Goal: Task Accomplishment & Management: Manage account settings

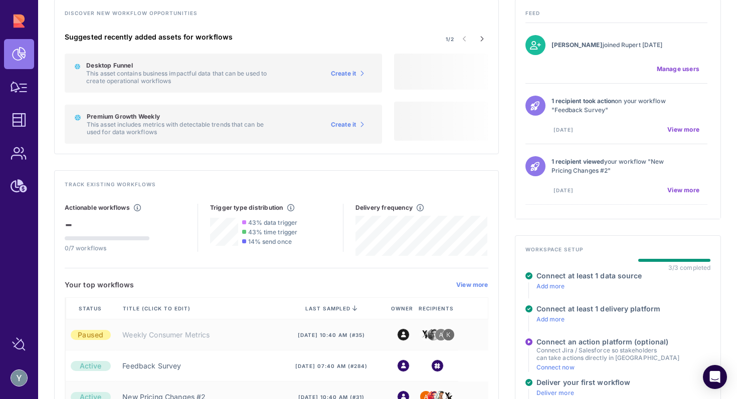
scroll to position [158, 0]
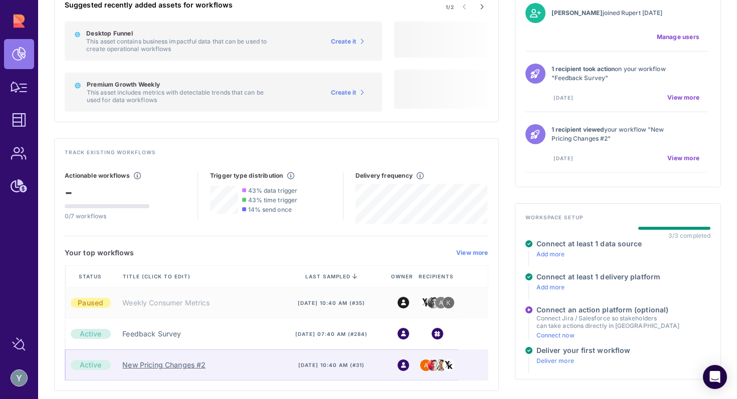
click at [188, 366] on link "New Pricing Changes #2" at bounding box center [163, 365] width 83 height 10
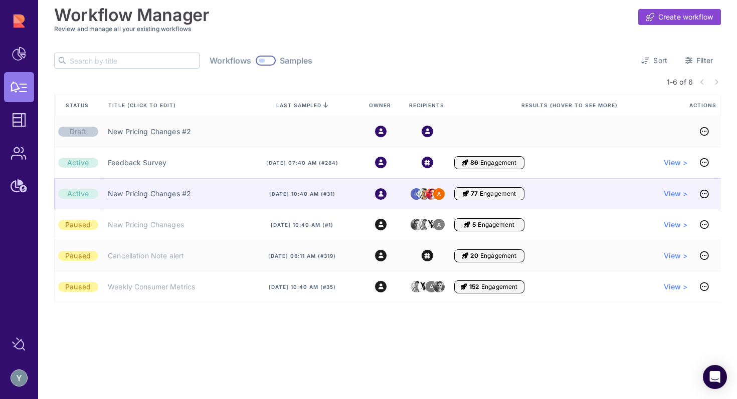
click at [120, 193] on link "New Pricing Changes #2" at bounding box center [149, 194] width 83 height 10
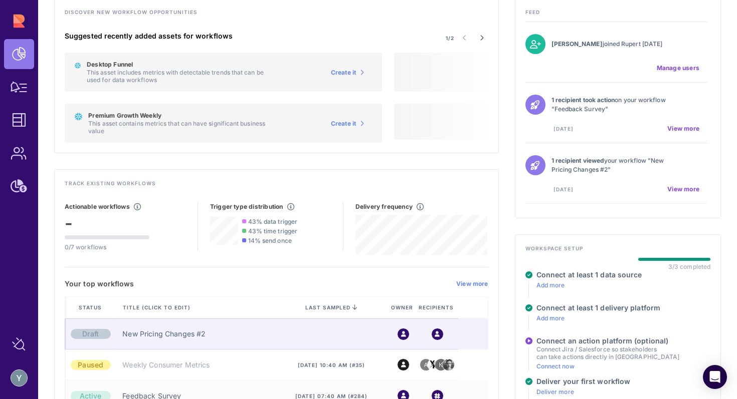
scroll to position [158, 0]
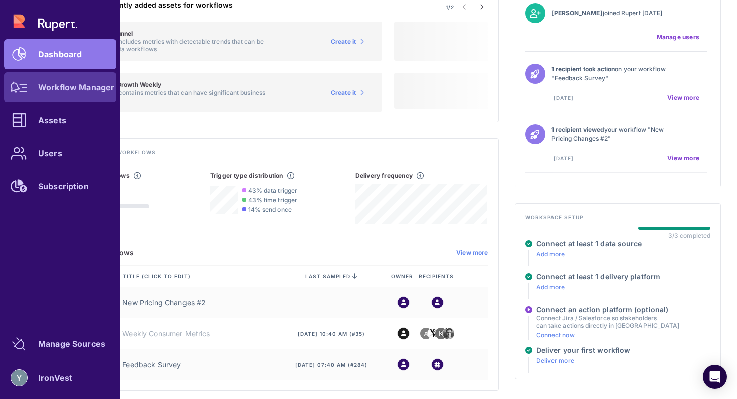
click at [53, 93] on link "Workflow Manager" at bounding box center [60, 87] width 112 height 30
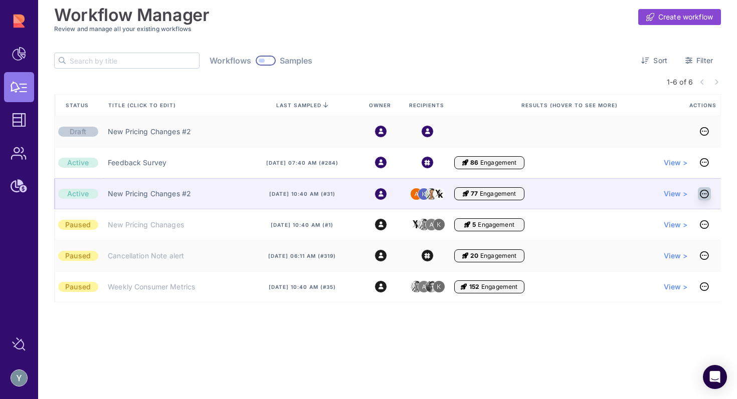
click at [706, 194] on icon at bounding box center [704, 194] width 9 height 1
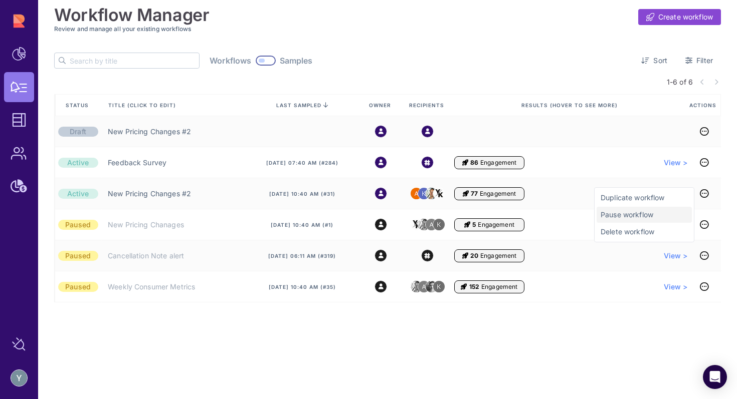
click at [646, 219] on span "Pause workflow" at bounding box center [643, 215] width 87 height 10
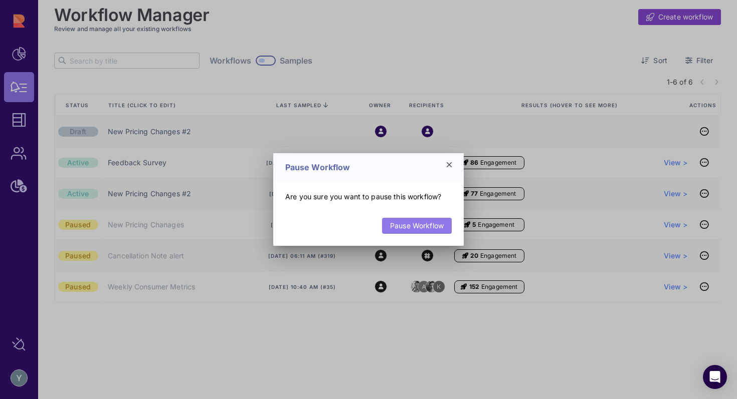
click at [440, 228] on link "Pause Workflow" at bounding box center [417, 226] width 70 height 16
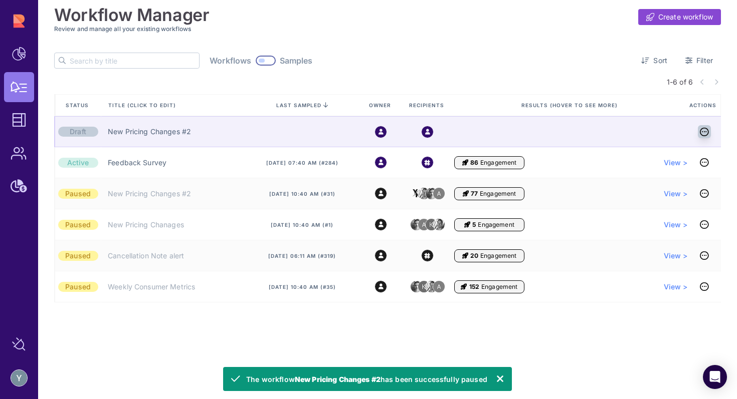
click at [707, 132] on icon at bounding box center [704, 132] width 9 height 1
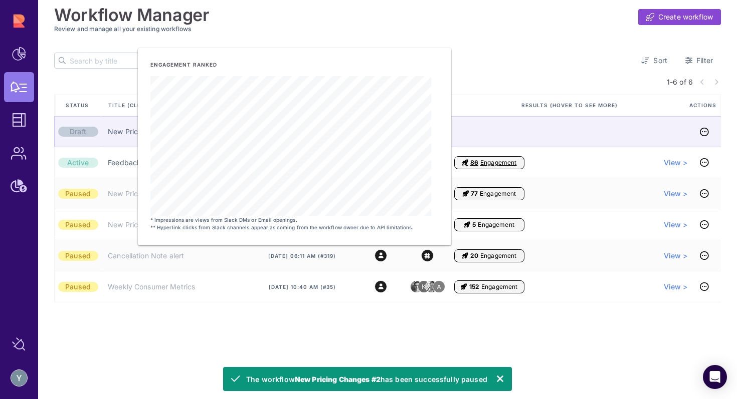
click at [515, 131] on div at bounding box center [571, 131] width 234 height 31
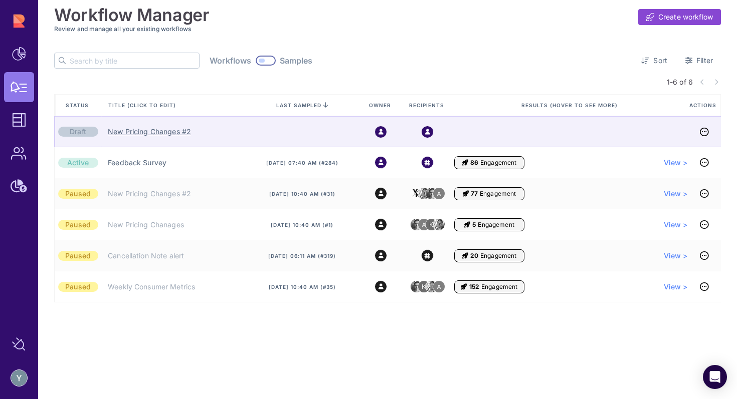
click at [152, 131] on link "New Pricing Changes #2" at bounding box center [149, 132] width 83 height 10
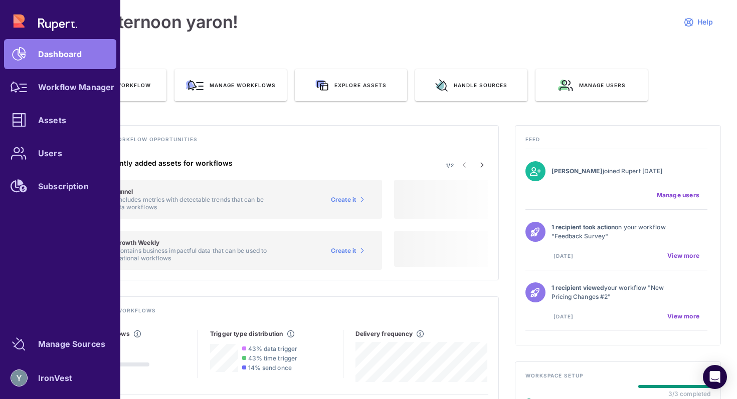
click at [63, 56] on div "Dashboard Workflow Manager Assets Users Subscription" at bounding box center [60, 103] width 112 height 195
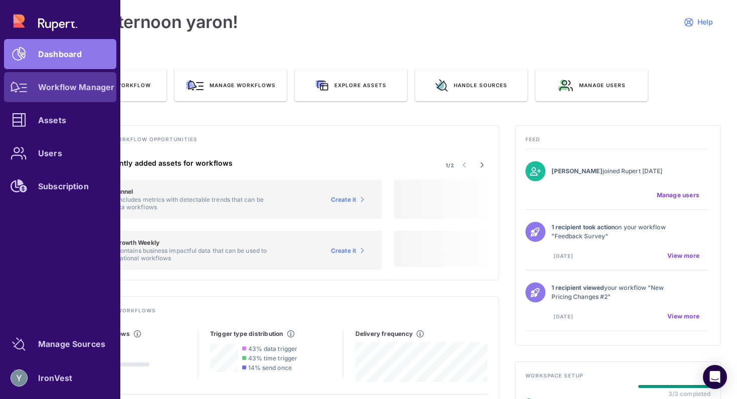
click at [56, 90] on div "Workflow Manager" at bounding box center [76, 87] width 76 height 6
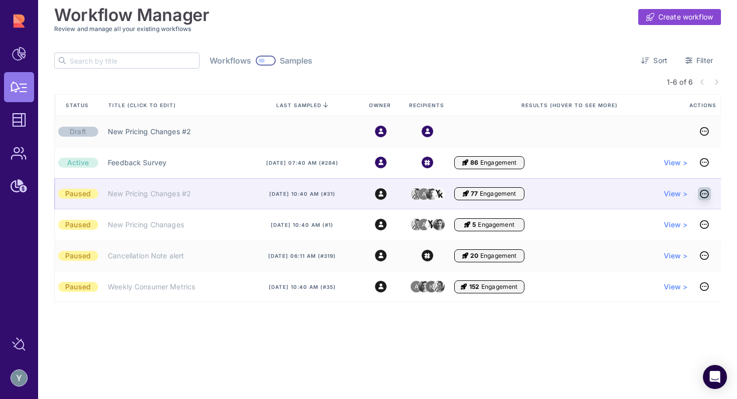
click at [705, 194] on icon at bounding box center [704, 194] width 9 height 1
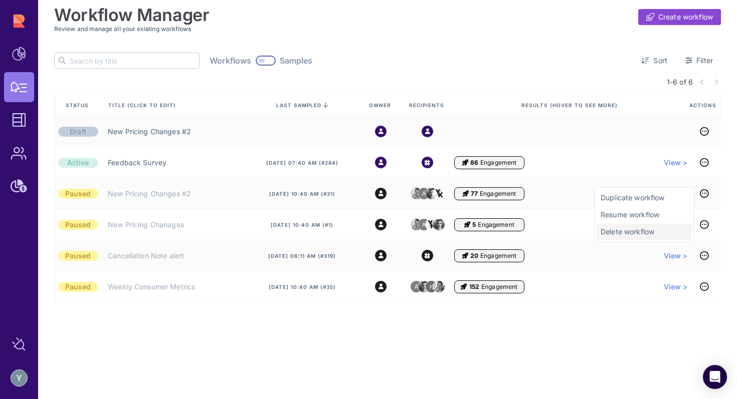
click at [648, 234] on span "Delete workflow" at bounding box center [643, 232] width 87 height 10
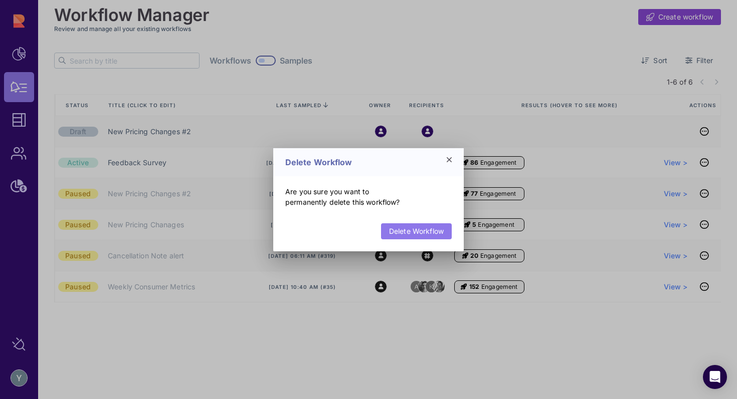
click at [441, 235] on link "Delete Workflow" at bounding box center [416, 232] width 71 height 16
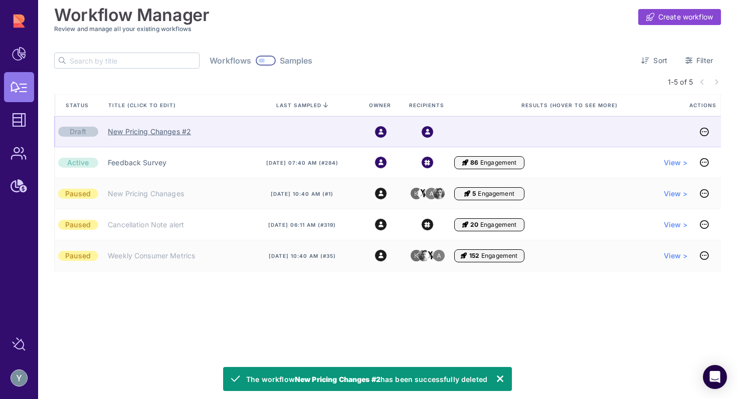
click at [142, 133] on link "New Pricing Changes #2" at bounding box center [149, 132] width 83 height 10
